Goal: Task Accomplishment & Management: Complete application form

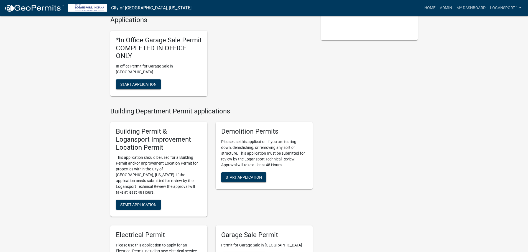
scroll to position [139, 0]
click at [131, 202] on span "Start Application" at bounding box center [138, 204] width 36 height 4
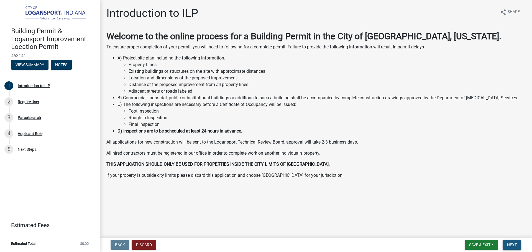
click at [507, 246] on span "Next" at bounding box center [512, 245] width 10 height 4
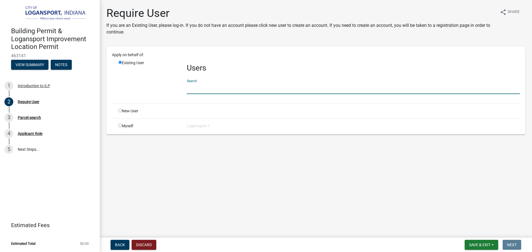
click at [197, 90] on input "text" at bounding box center [353, 88] width 333 height 11
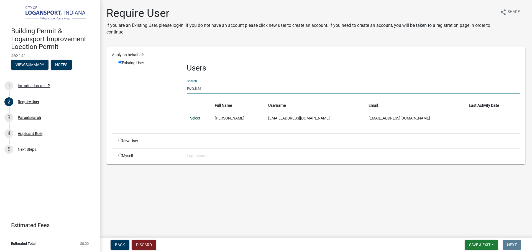
type input "two.kar"
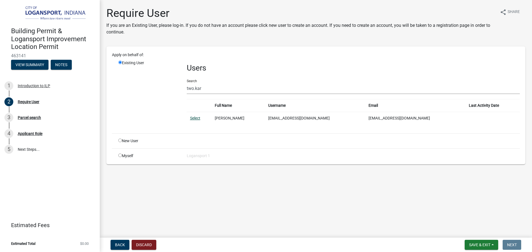
click at [194, 120] on link "Select" at bounding box center [195, 118] width 10 height 4
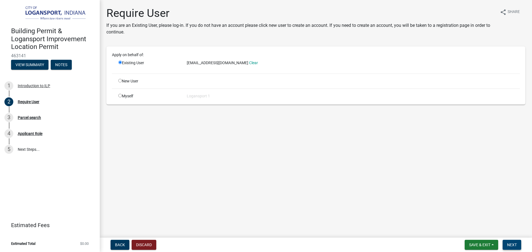
click at [514, 248] on button "Next" at bounding box center [512, 245] width 19 height 10
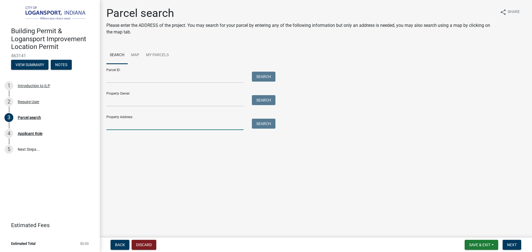
click at [126, 124] on input "Property Address:" at bounding box center [174, 124] width 137 height 11
type input "808 high"
click at [262, 126] on button "Search" at bounding box center [264, 124] width 24 height 10
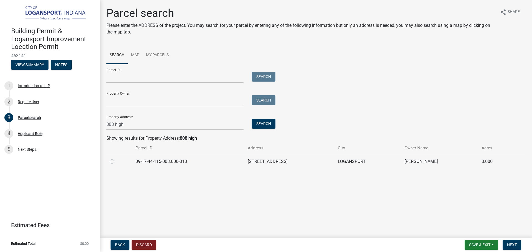
click at [109, 163] on td at bounding box center [119, 162] width 26 height 14
click at [116, 158] on label at bounding box center [116, 158] width 0 height 0
click at [116, 162] on input "radio" at bounding box center [118, 160] width 4 height 4
radio input "true"
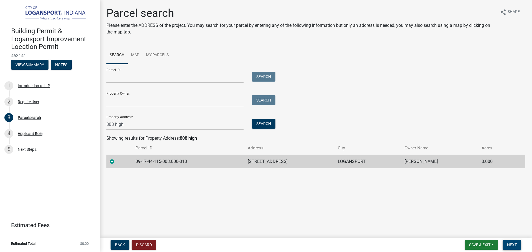
click at [510, 243] on span "Next" at bounding box center [512, 245] width 10 height 4
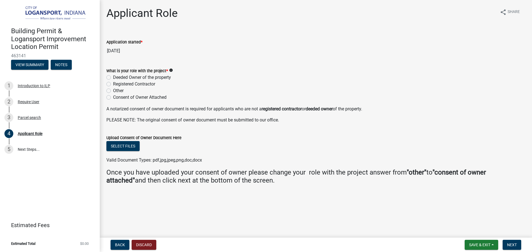
click at [113, 79] on label "Deeded Owner of the property" at bounding box center [142, 77] width 58 height 7
click at [113, 78] on input "Deeded Owner of the property" at bounding box center [115, 76] width 4 height 4
radio input "true"
click at [513, 242] on button "Next" at bounding box center [512, 245] width 19 height 10
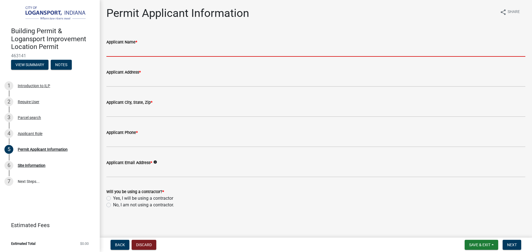
click at [120, 54] on input "Applicant Name *" at bounding box center [315, 50] width 419 height 11
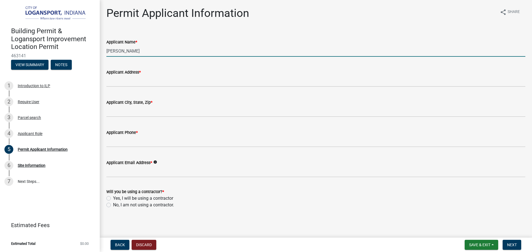
type input "[PERSON_NAME]"
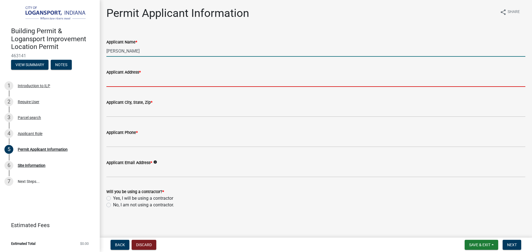
click at [121, 78] on input "Applicant Address *" at bounding box center [315, 81] width 419 height 11
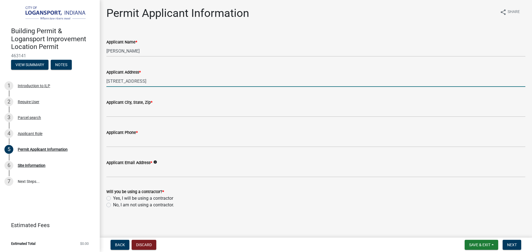
type input "[STREET_ADDRESS]"
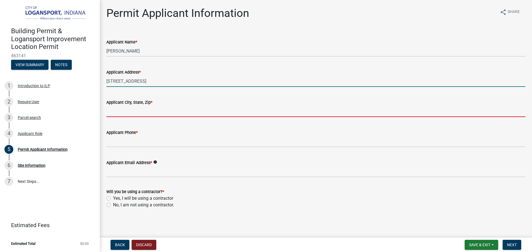
click at [121, 110] on input "Applicant City, State, Zip *" at bounding box center [315, 111] width 419 height 11
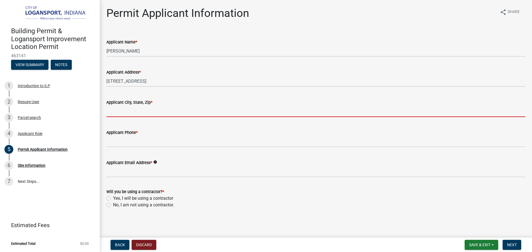
type input "Logansport"
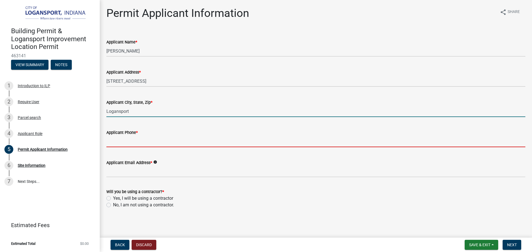
type input "5747215180"
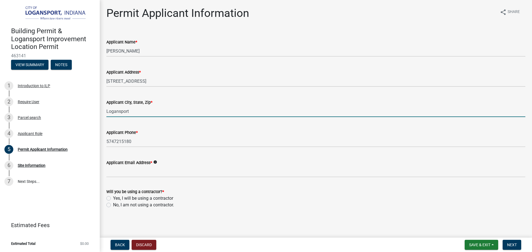
type input "[EMAIL_ADDRESS][DOMAIN_NAME]"
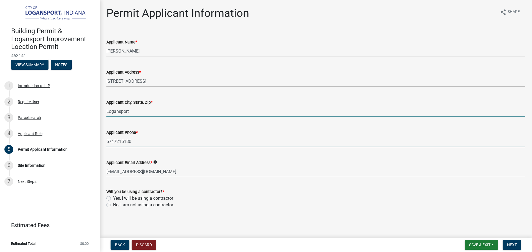
click at [139, 144] on input "5747215180" at bounding box center [315, 141] width 419 height 11
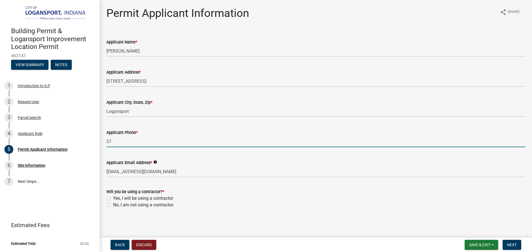
type input "5"
type input "5747210871"
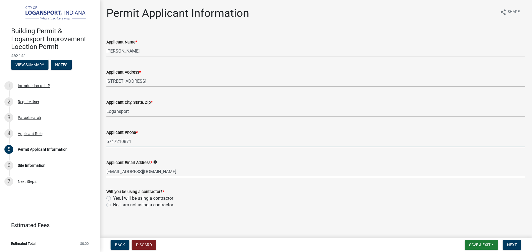
click at [165, 171] on input "[EMAIL_ADDRESS][DOMAIN_NAME]" at bounding box center [315, 171] width 419 height 11
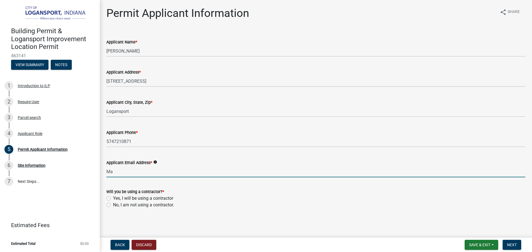
type input "M"
type input "T"
type input "[EMAIL_ADDRESS][DOMAIN_NAME]"
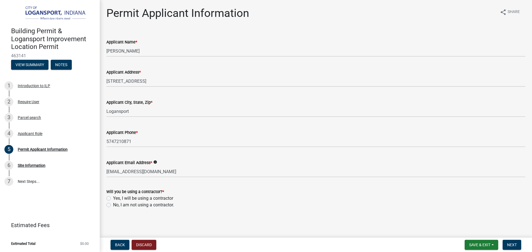
click at [113, 206] on label "No, I am not using a contractor." at bounding box center [143, 205] width 61 height 7
click at [113, 206] on input "No, I am not using a contractor." at bounding box center [115, 204] width 4 height 4
radio input "true"
click at [516, 245] on span "Next" at bounding box center [512, 245] width 10 height 4
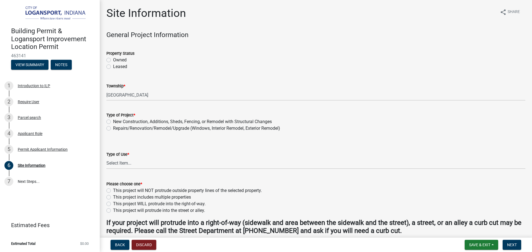
click at [113, 60] on label "Owned" at bounding box center [120, 60] width 14 height 7
click at [113, 60] on input "Owned" at bounding box center [115, 59] width 4 height 4
radio input "true"
click at [113, 123] on label "New Construction, Additions, Sheds, Fencing, or Remodel with Structural Changes" at bounding box center [192, 122] width 159 height 7
click at [113, 122] on input "New Construction, Additions, Sheds, Fencing, or Remodel with Structural Changes" at bounding box center [115, 121] width 4 height 4
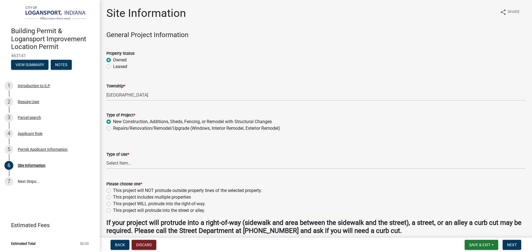
radio input "true"
click at [114, 162] on select "Select Item... Residential Commercial/Industrial Agricultural Public/Semi Public" at bounding box center [315, 163] width 419 height 11
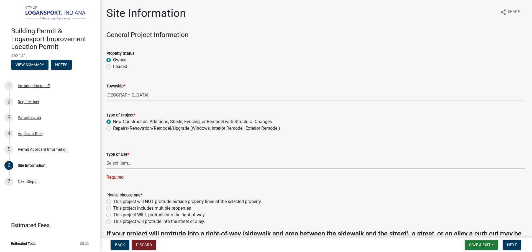
click at [120, 163] on select "Select Item... Residential Commercial/Industrial Agricultural Public/Semi Public" at bounding box center [315, 163] width 419 height 11
click at [106, 158] on select "Select Item... Residential Commercial/Industrial Agricultural Public/Semi Public" at bounding box center [315, 163] width 419 height 11
select select "62802869-e470-474a-8a4c-8dbe1ccdd5ac"
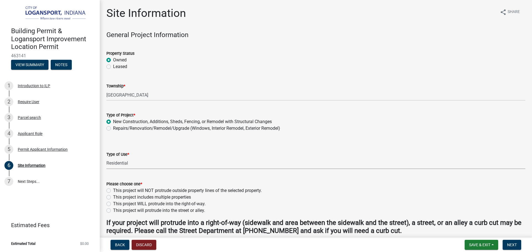
click at [106, 194] on div "Please choose one * This project will NOT protrude outside property lines of th…" at bounding box center [315, 194] width 427 height 40
click at [113, 189] on label "This project will NOT protrude outside property lines of the selected property." at bounding box center [187, 191] width 149 height 7
click at [113, 189] on input "This project will NOT protrude outside property lines of the selected property." at bounding box center [115, 190] width 4 height 4
radio input "true"
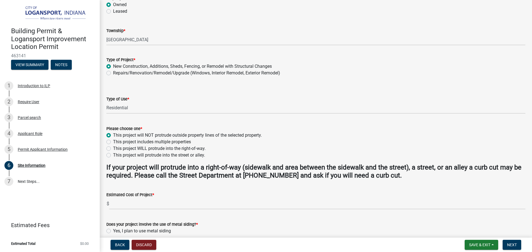
scroll to position [83, 0]
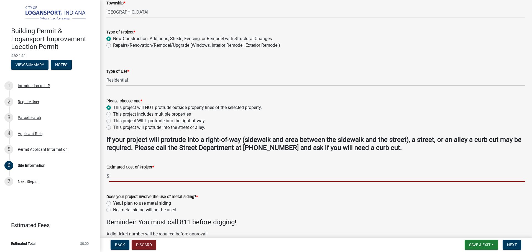
click at [124, 178] on input "text" at bounding box center [317, 176] width 416 height 11
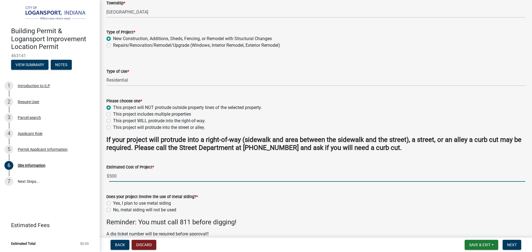
scroll to position [111, 0]
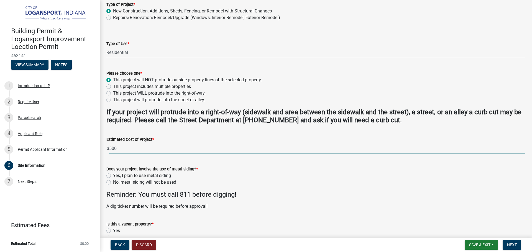
type input "500"
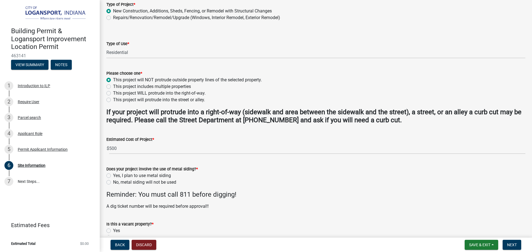
click at [113, 181] on label "No, metal siding will not be used" at bounding box center [144, 182] width 63 height 7
click at [113, 181] on input "No, metal siding will not be used" at bounding box center [115, 181] width 4 height 4
radio input "true"
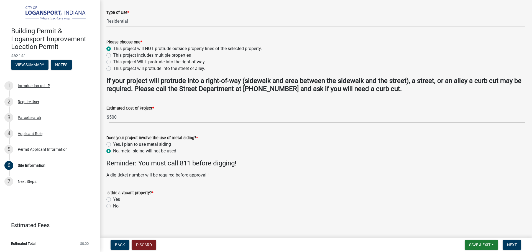
scroll to position [143, 0]
click at [113, 205] on label "No" at bounding box center [116, 205] width 6 height 7
click at [113, 205] on input "No" at bounding box center [115, 204] width 4 height 4
radio input "true"
click at [514, 244] on span "Next" at bounding box center [512, 245] width 10 height 4
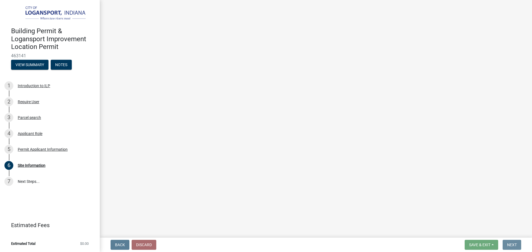
scroll to position [0, 0]
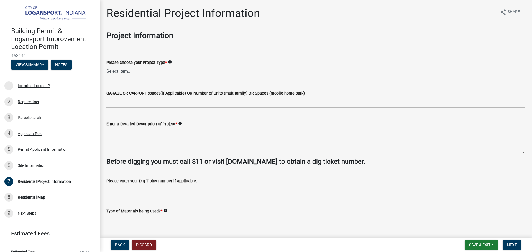
click at [134, 73] on select "Select Item... Single Family Pole Barn Home Multi Family Addition to Dwelling(a…" at bounding box center [315, 71] width 419 height 11
click at [106, 66] on select "Select Item... Single Family Pole Barn Home Multi Family Addition to Dwelling(a…" at bounding box center [315, 71] width 419 height 11
select select "b8a7655a-e911-4aac-a321-69e5bfba2fef"
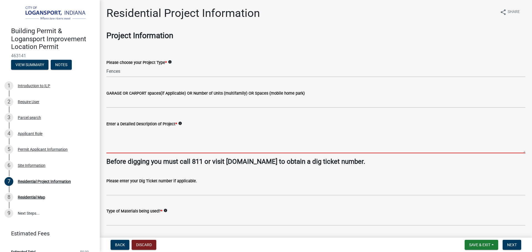
click at [132, 139] on textarea "Enter a Detailed Description of Project *" at bounding box center [315, 140] width 419 height 26
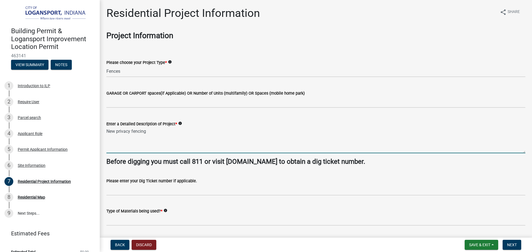
type textarea "New privacy fencing"
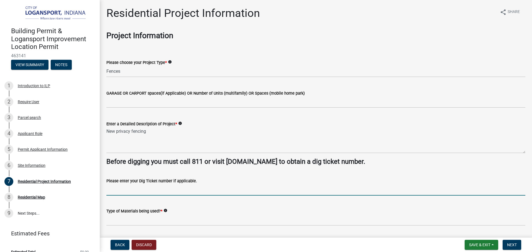
click at [131, 189] on input "Please enter your Dig Ticket number if applicable." at bounding box center [315, 189] width 419 height 11
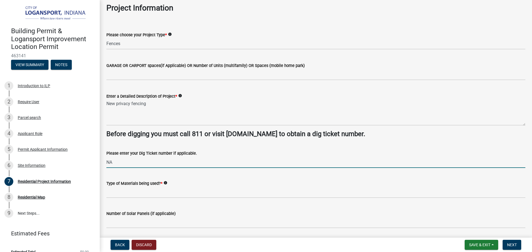
type input "NA"
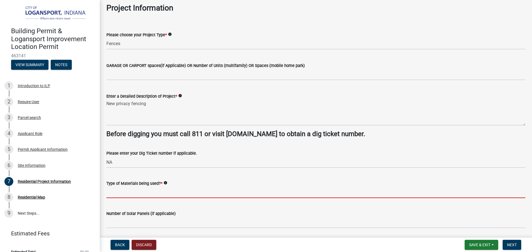
click at [135, 191] on input "Type of Materials being used? *" at bounding box center [315, 192] width 419 height 11
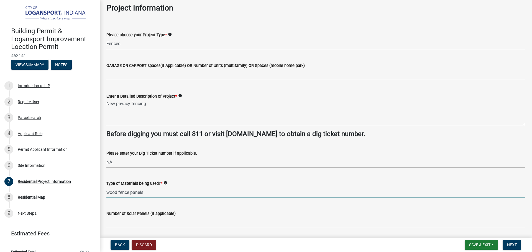
type input "wood fence panels"
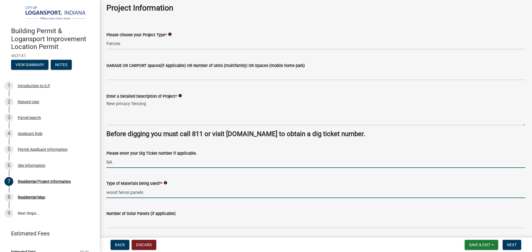
click at [115, 161] on input "NA" at bounding box center [315, 162] width 419 height 11
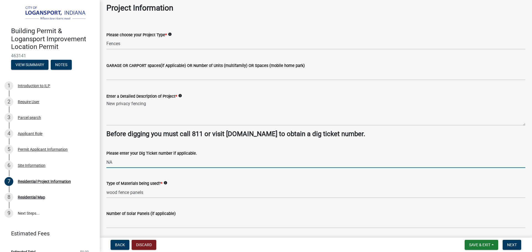
click at [115, 161] on input "NA" at bounding box center [315, 162] width 419 height 11
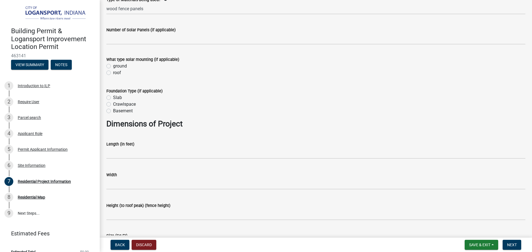
scroll to position [222, 0]
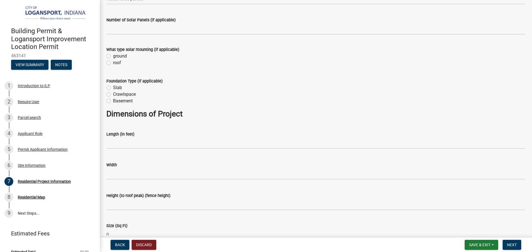
type input "2507804502"
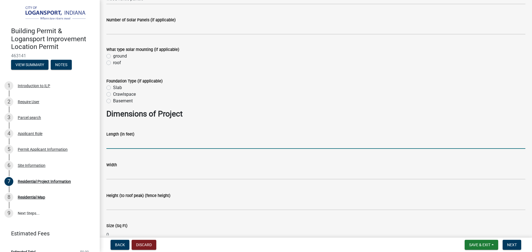
click at [132, 140] on input "text" at bounding box center [315, 143] width 419 height 11
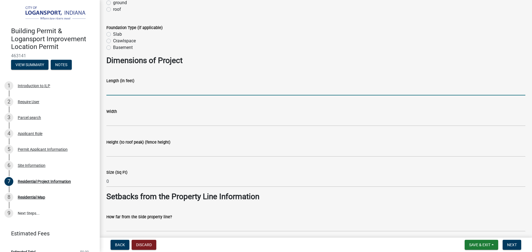
scroll to position [277, 0]
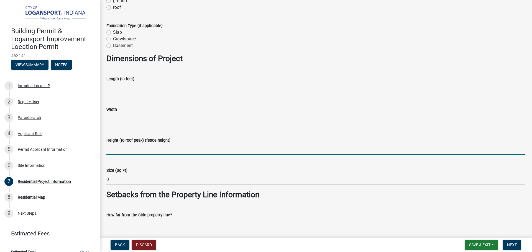
click at [132, 147] on input "Height (to roof peak) (fence height)" at bounding box center [315, 149] width 419 height 11
type input "6"
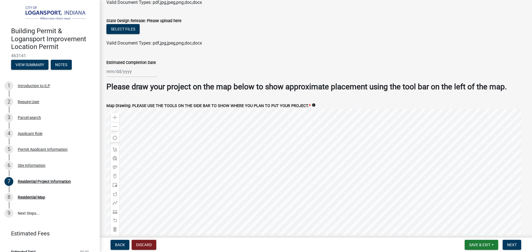
scroll to position [1034, 0]
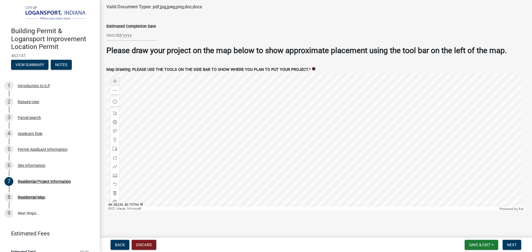
type input "6' and 4'"
click at [114, 79] on span at bounding box center [115, 81] width 4 height 4
click at [153, 96] on div at bounding box center [315, 142] width 419 height 139
click at [269, 145] on div at bounding box center [315, 142] width 419 height 139
click at [115, 173] on span at bounding box center [115, 175] width 4 height 4
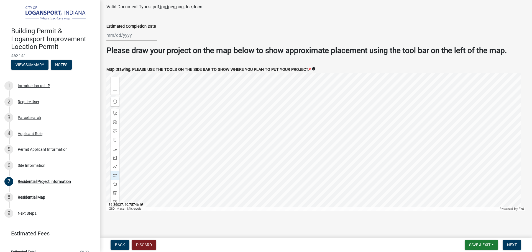
click at [269, 146] on div at bounding box center [315, 142] width 419 height 139
click at [279, 143] on div at bounding box center [315, 142] width 419 height 139
click at [116, 184] on span at bounding box center [115, 184] width 4 height 4
click at [279, 144] on div at bounding box center [315, 142] width 419 height 139
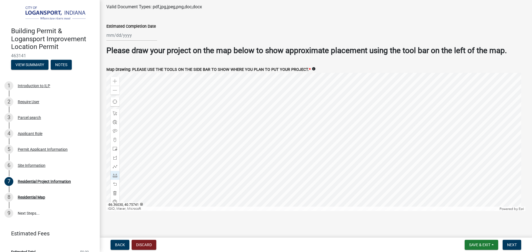
click at [283, 159] on div at bounding box center [315, 142] width 419 height 139
click at [116, 183] on span at bounding box center [115, 184] width 4 height 4
click at [116, 111] on span at bounding box center [115, 113] width 4 height 4
click at [116, 130] on span at bounding box center [115, 131] width 4 height 4
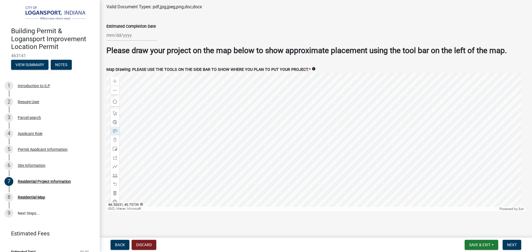
click at [281, 164] on div at bounding box center [315, 142] width 419 height 139
click at [116, 131] on span at bounding box center [115, 131] width 4 height 4
click at [271, 135] on div at bounding box center [315, 142] width 419 height 139
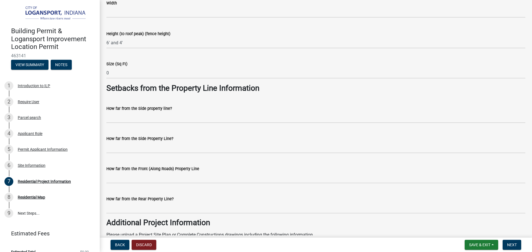
scroll to position [383, 0]
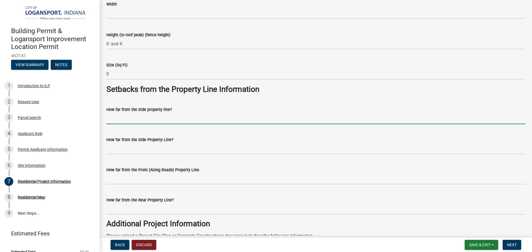
click at [153, 114] on input "How far from the Side property line?" at bounding box center [315, 118] width 419 height 11
type input "10""
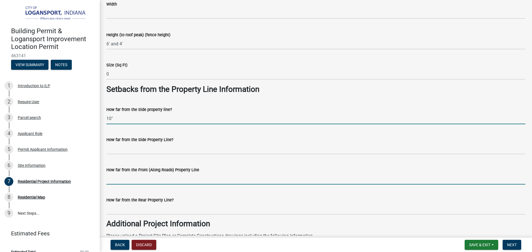
click at [142, 181] on input "How far from the Front (Along Roads) Property Line" at bounding box center [315, 178] width 419 height 11
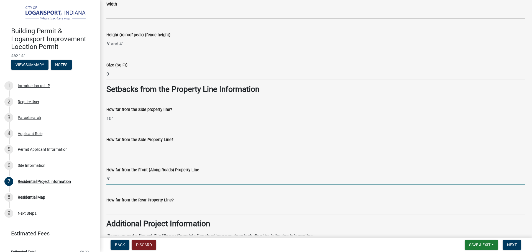
type input "5"
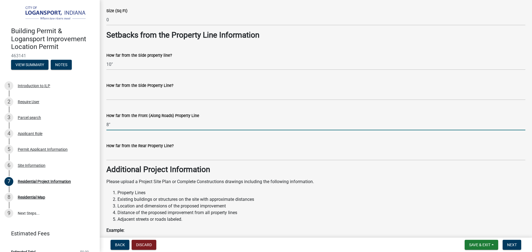
scroll to position [438, 0]
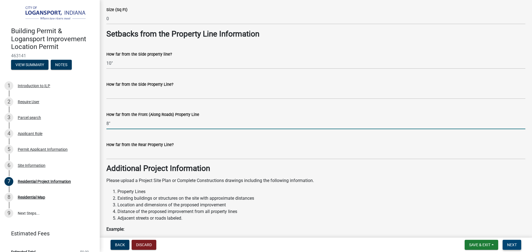
type input "8""
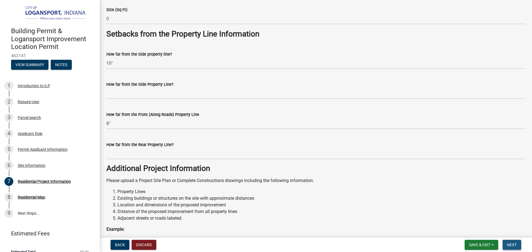
click at [510, 242] on button "Next" at bounding box center [512, 245] width 19 height 10
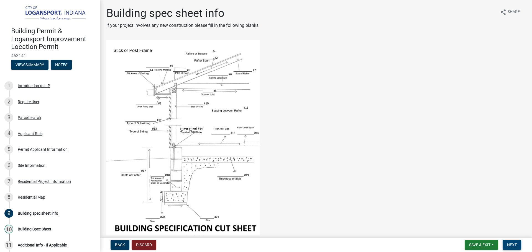
click at [515, 240] on button "Next" at bounding box center [512, 245] width 19 height 10
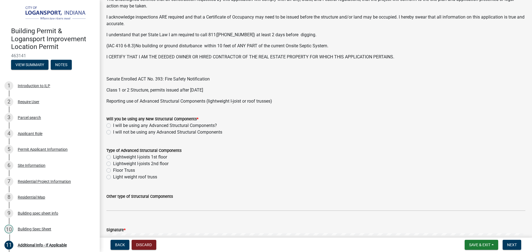
scroll to position [166, 0]
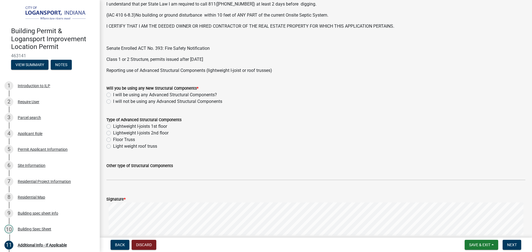
click at [113, 101] on label "I will not be using any Advanced Structural Components" at bounding box center [167, 101] width 109 height 7
click at [113, 101] on input "I will not be using any Advanced Structural Components" at bounding box center [115, 100] width 4 height 4
radio input "true"
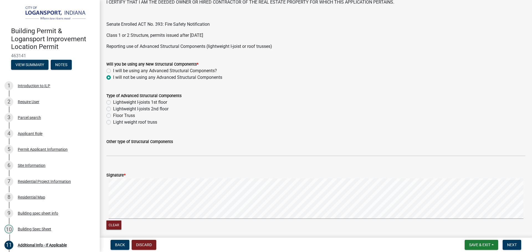
scroll to position [277, 0]
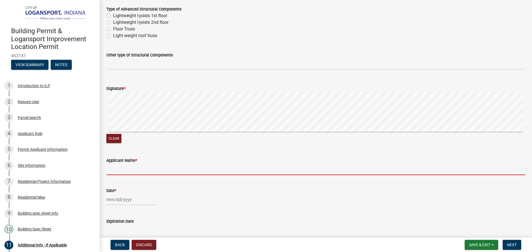
click at [111, 172] on input "Applicant Name *" at bounding box center [315, 169] width 419 height 11
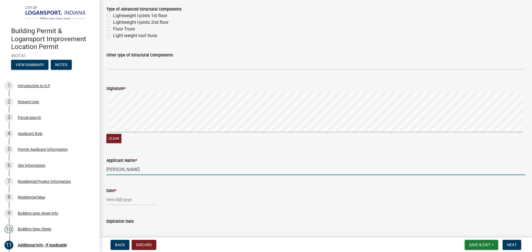
scroll to position [274, 0]
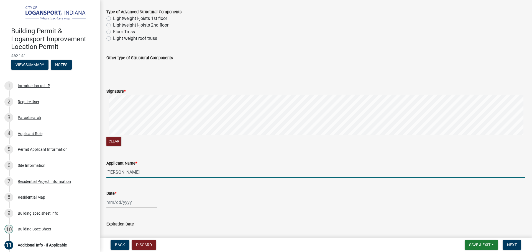
type input "[PERSON_NAME]"
click at [116, 207] on div at bounding box center [131, 202] width 51 height 11
select select "8"
select select "2025"
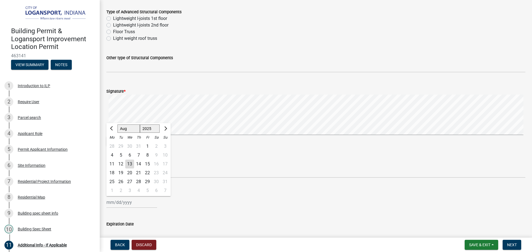
click at [130, 164] on div "13" at bounding box center [129, 164] width 9 height 9
type input "[DATE]"
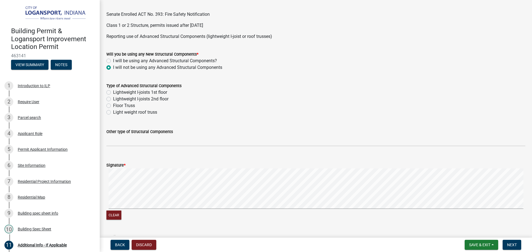
scroll to position [200, 0]
click at [511, 242] on button "Next" at bounding box center [512, 245] width 19 height 10
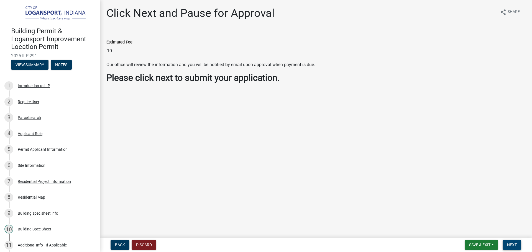
click at [513, 240] on button "Next" at bounding box center [512, 245] width 19 height 10
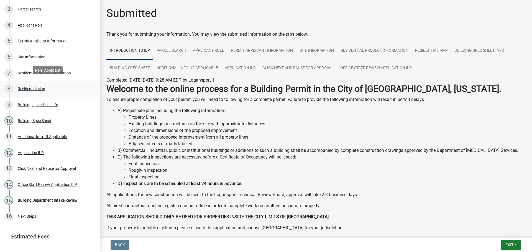
scroll to position [111, 0]
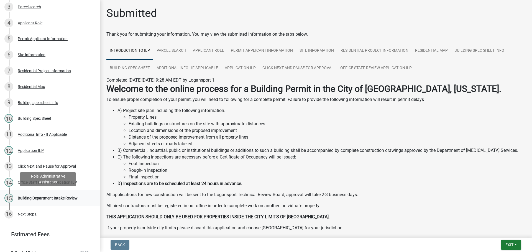
click at [49, 200] on div "15 Building Department Intake Review" at bounding box center [47, 198] width 86 height 9
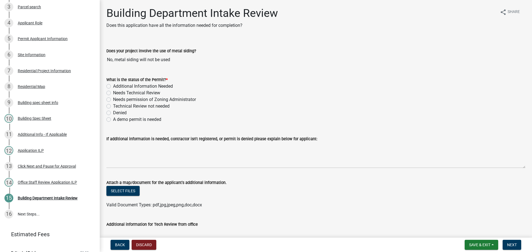
click at [113, 93] on label "Needs Technical Review" at bounding box center [136, 93] width 47 height 7
click at [113, 93] on input "Needs Technical Review" at bounding box center [115, 92] width 4 height 4
radio input "true"
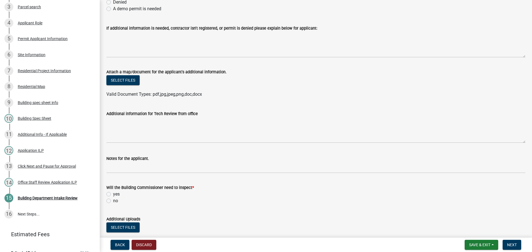
click at [113, 192] on label "yes" at bounding box center [116, 194] width 7 height 7
click at [113, 192] on input "yes" at bounding box center [115, 193] width 4 height 4
radio input "true"
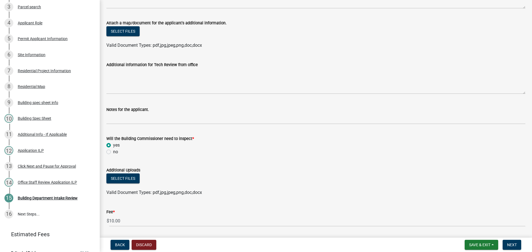
scroll to position [166, 0]
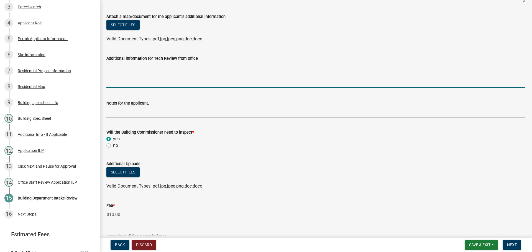
click at [166, 81] on textarea "Additional information for Tech Review from office" at bounding box center [315, 75] width 419 height 26
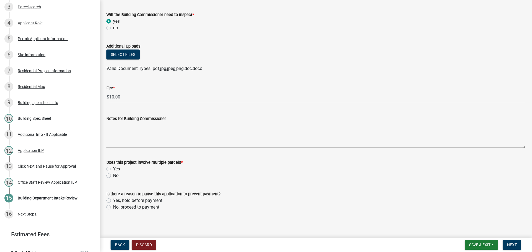
scroll to position [286, 0]
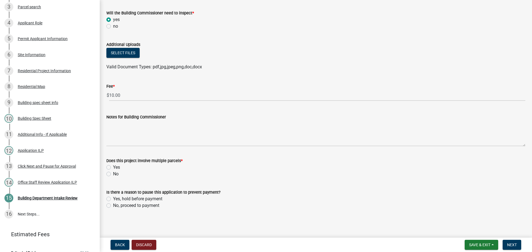
type textarea "Applicant recently applied for permit for fencing but wanted to add more fencing"
click at [113, 175] on label "No" at bounding box center [116, 174] width 6 height 7
click at [113, 175] on input "No" at bounding box center [115, 173] width 4 height 4
radio input "true"
click at [113, 204] on label "No, proceed to payment" at bounding box center [136, 205] width 46 height 7
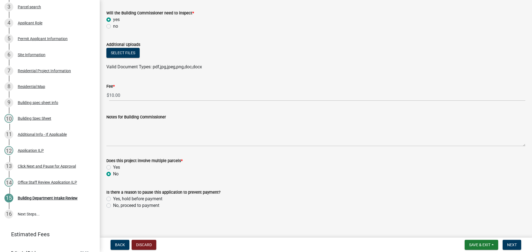
click at [113, 204] on input "No, proceed to payment" at bounding box center [115, 204] width 4 height 4
radio input "true"
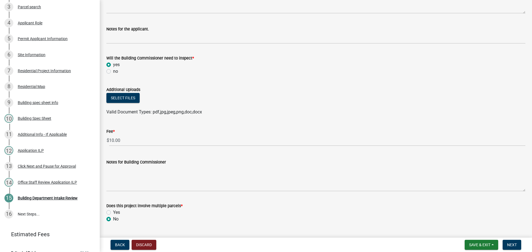
scroll to position [230, 0]
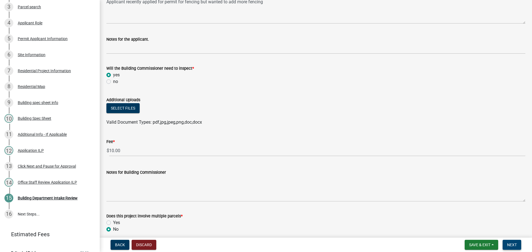
click at [515, 247] on span "Next" at bounding box center [512, 245] width 10 height 4
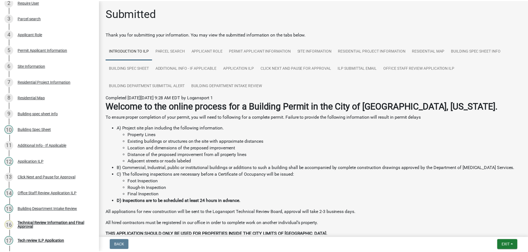
scroll to position [154, 0]
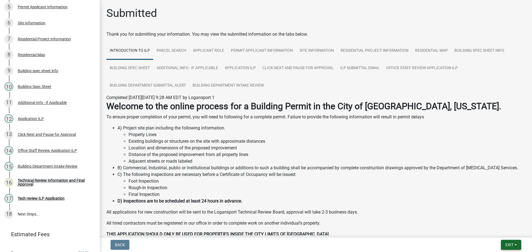
click at [515, 246] on button "Exit" at bounding box center [511, 245] width 20 height 10
click at [504, 229] on button "Save & Exit" at bounding box center [499, 230] width 44 height 13
